Goal: Task Accomplishment & Management: Manage account settings

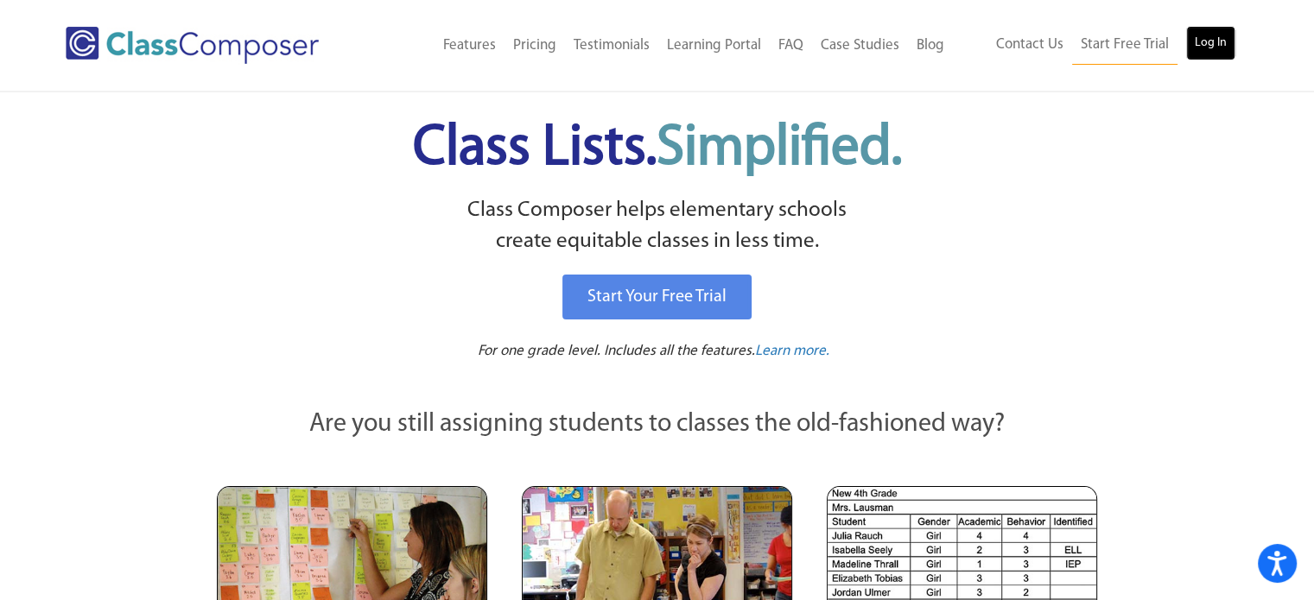
click at [1226, 51] on link "Log In" at bounding box center [1210, 43] width 49 height 35
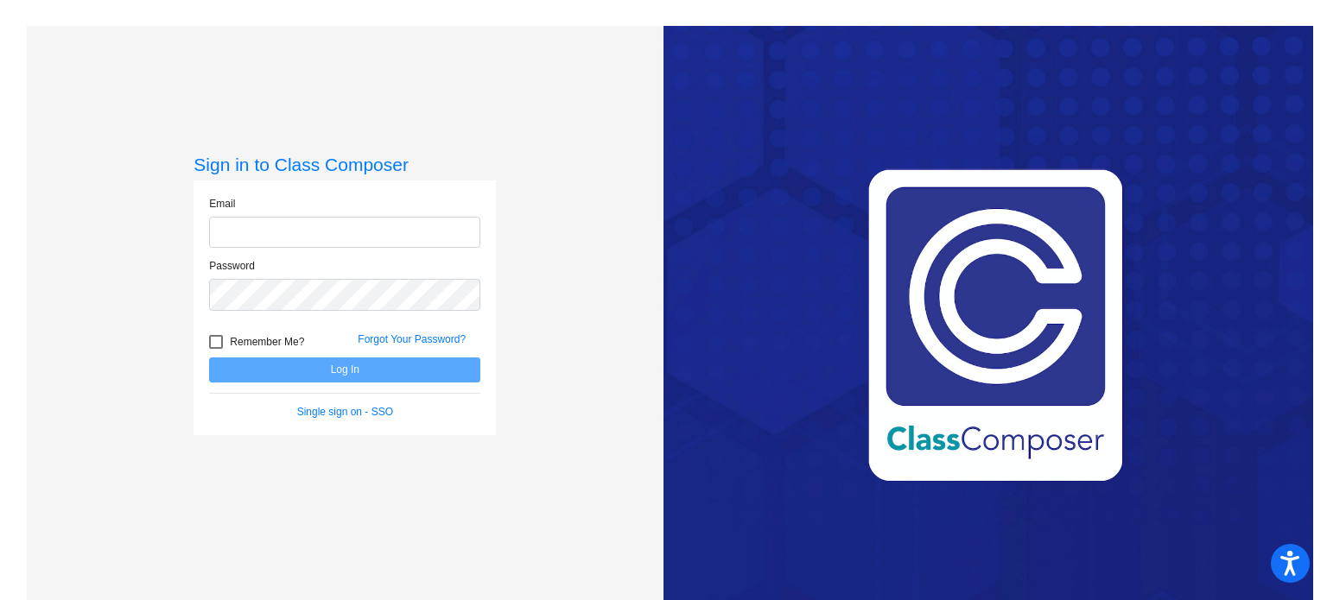
click at [324, 231] on input "email" at bounding box center [344, 233] width 271 height 32
type input "jrobinson@stpeterschools.org"
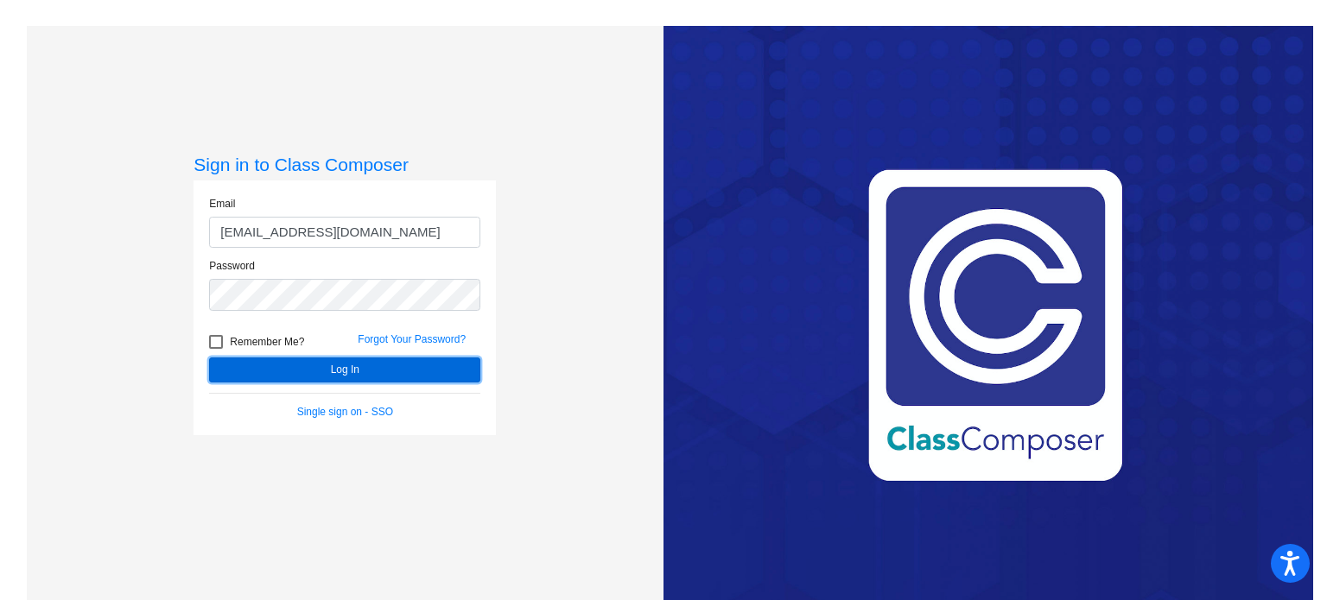
click at [337, 365] on button "Log In" at bounding box center [344, 370] width 271 height 25
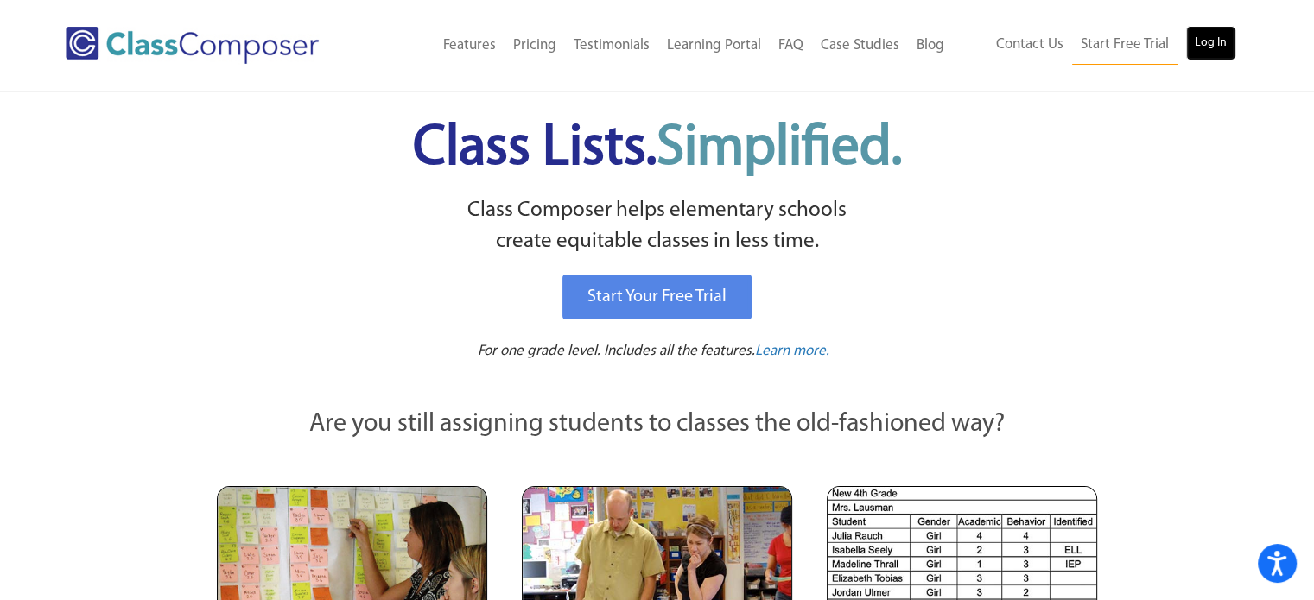
click at [1208, 46] on link "Log In" at bounding box center [1210, 43] width 49 height 35
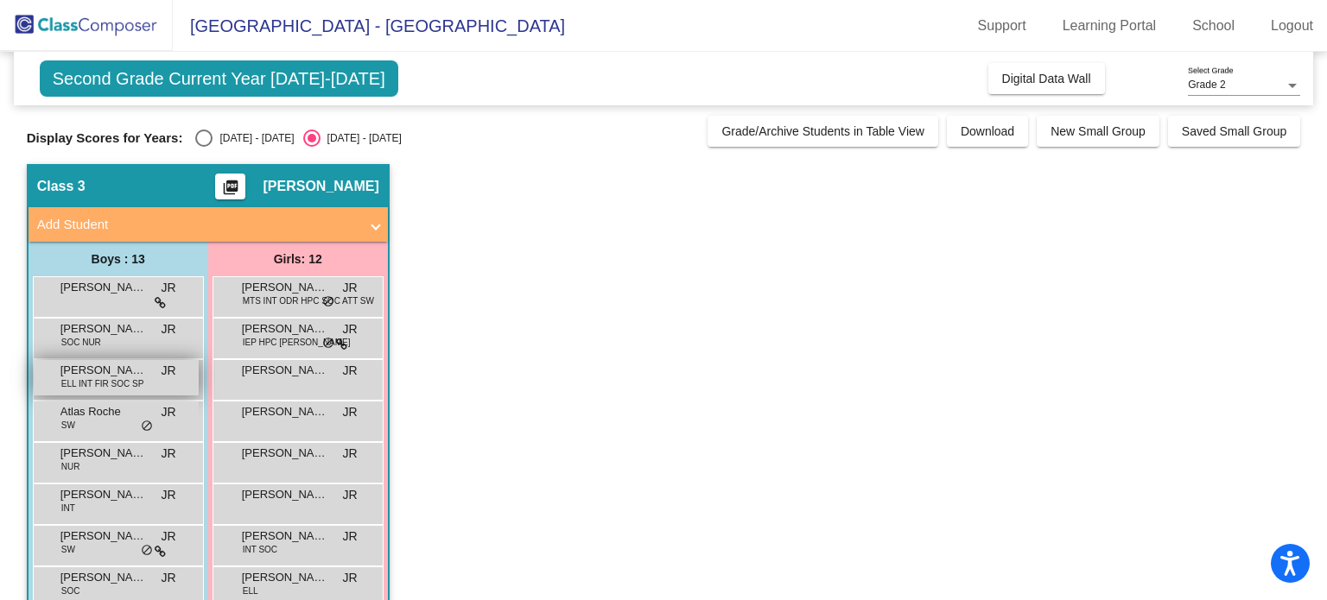
click at [119, 372] on span "Alan Larios Tulujan" at bounding box center [103, 370] width 86 height 17
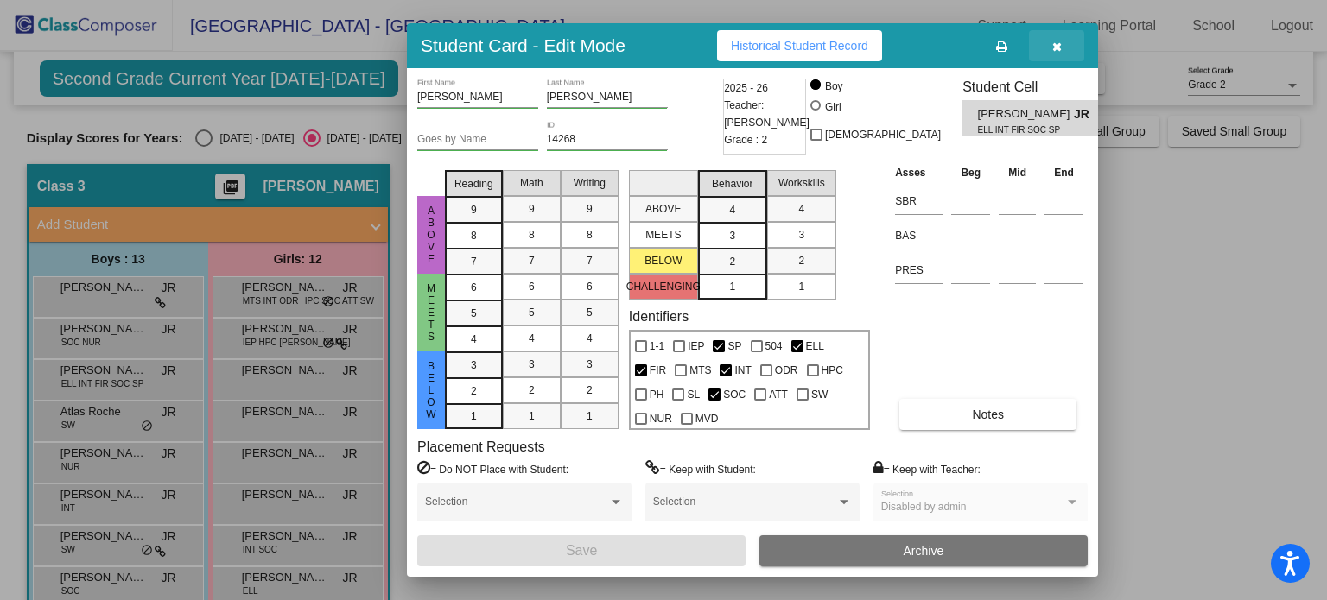
click at [1052, 50] on icon "button" at bounding box center [1057, 47] width 10 height 12
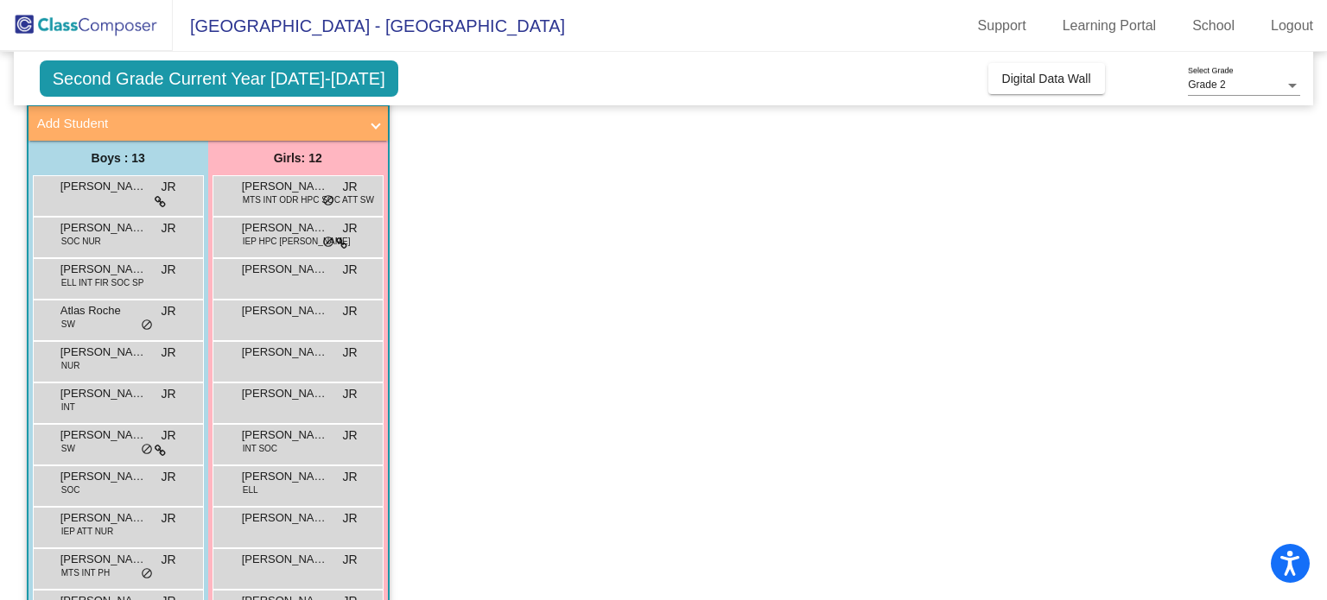
scroll to position [56, 0]
